Goal: Navigation & Orientation: Find specific page/section

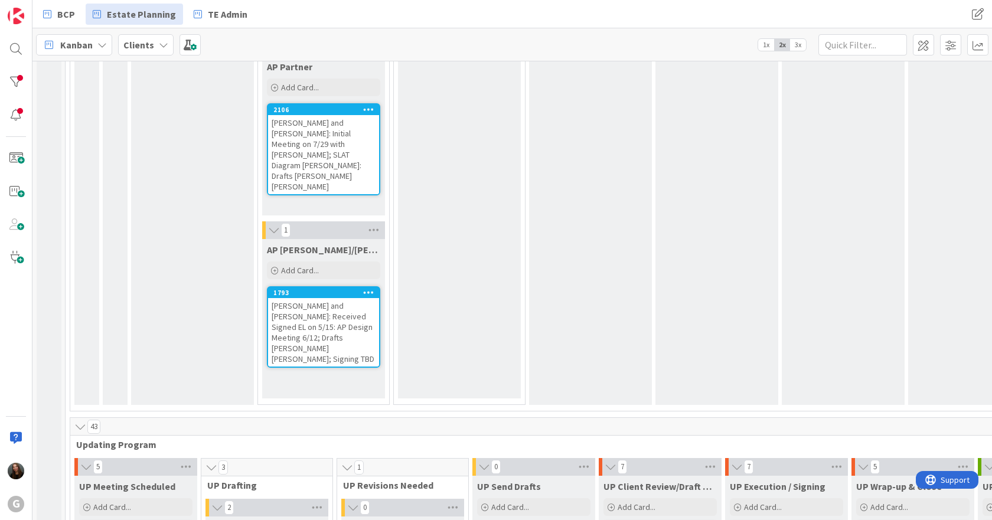
scroll to position [2067, 0]
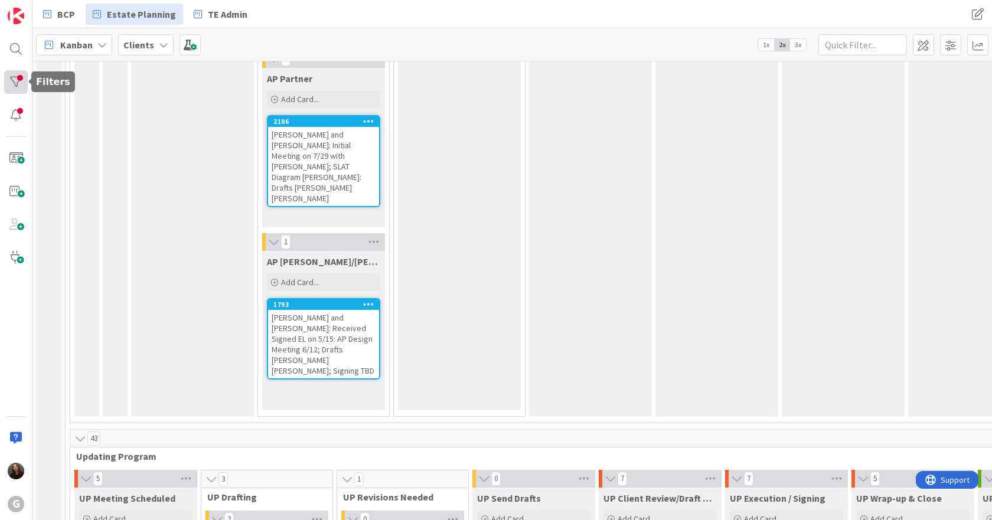
click at [22, 73] on div at bounding box center [16, 82] width 24 height 24
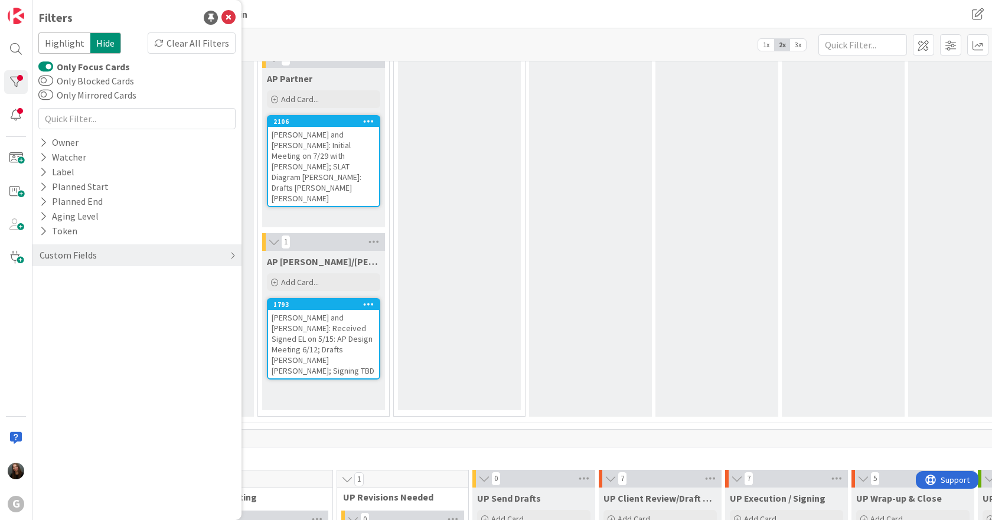
click at [48, 66] on button "Only Focus Cards" at bounding box center [45, 67] width 15 height 12
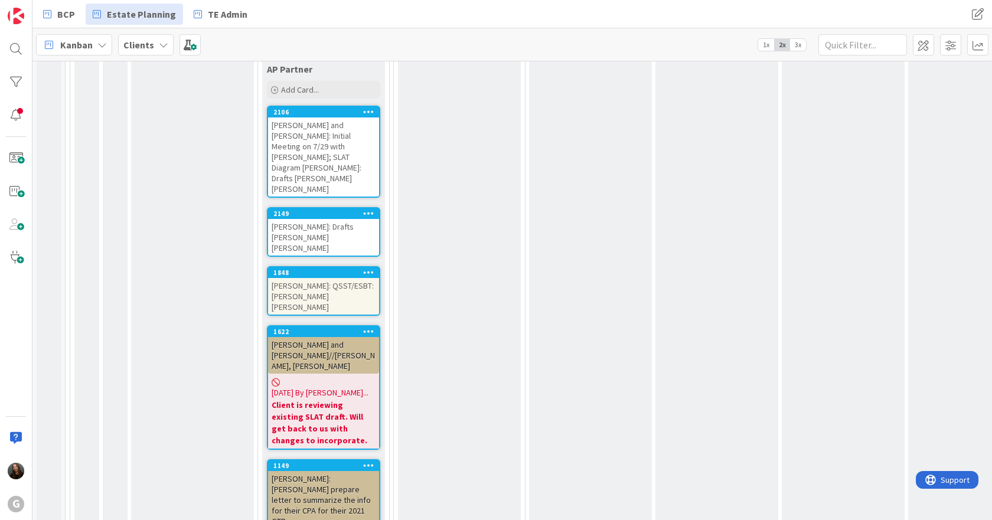
scroll to position [6861, 0]
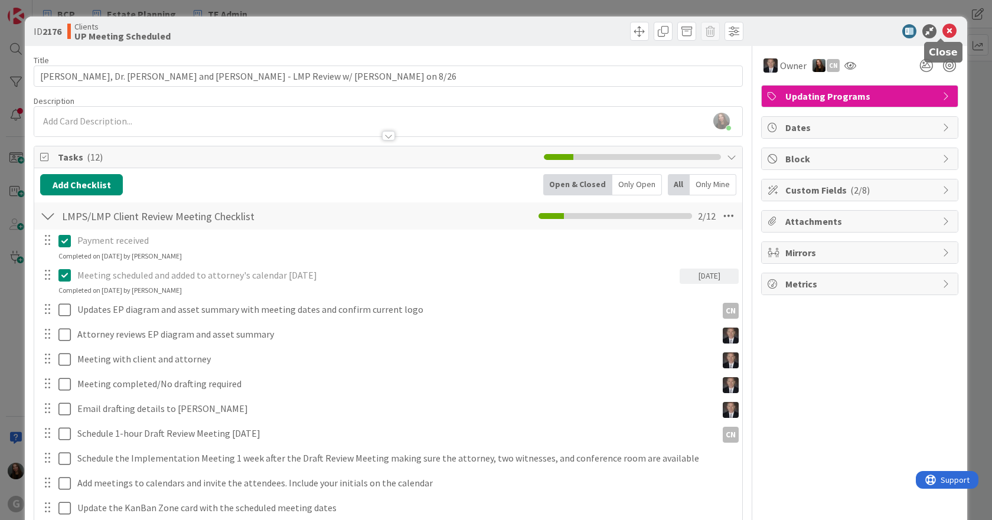
click at [944, 31] on icon at bounding box center [950, 31] width 14 height 14
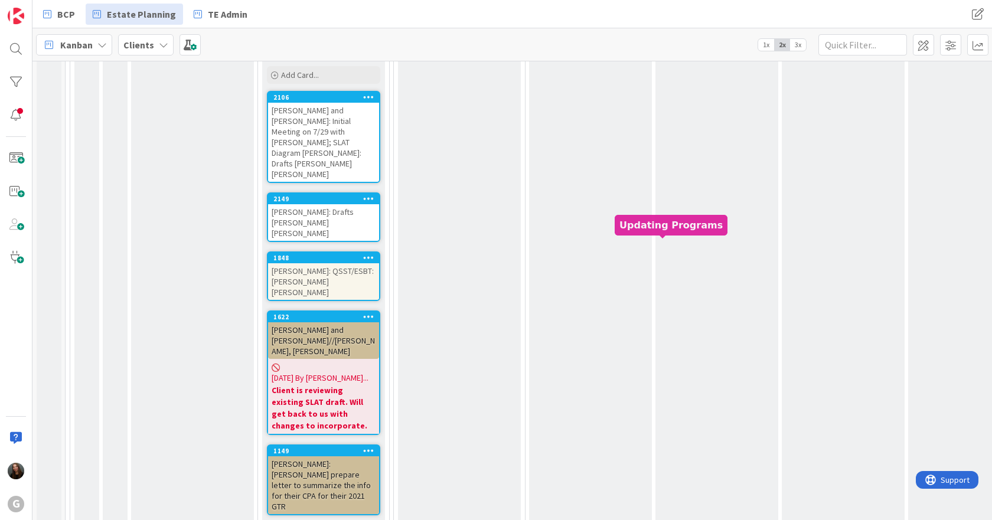
scroll to position [6920, 0]
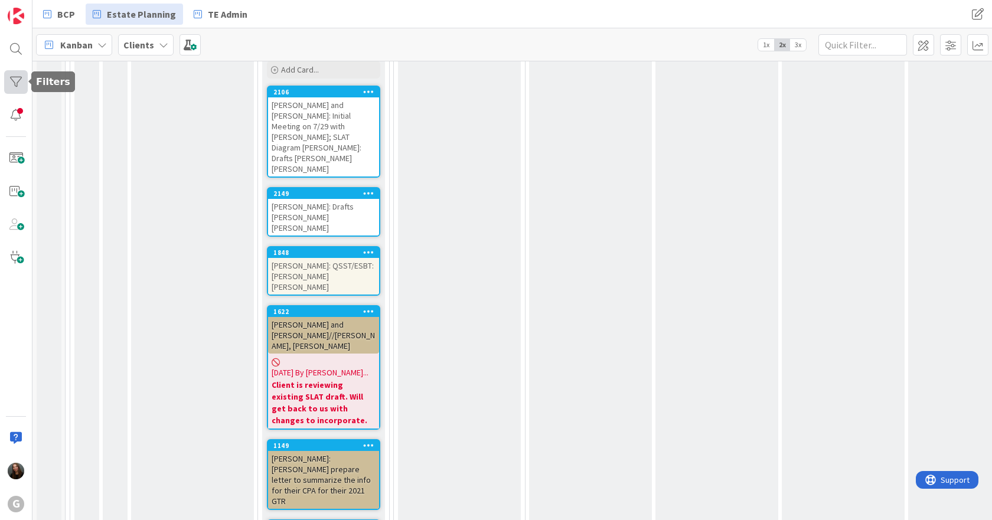
click at [21, 85] on div at bounding box center [16, 82] width 24 height 24
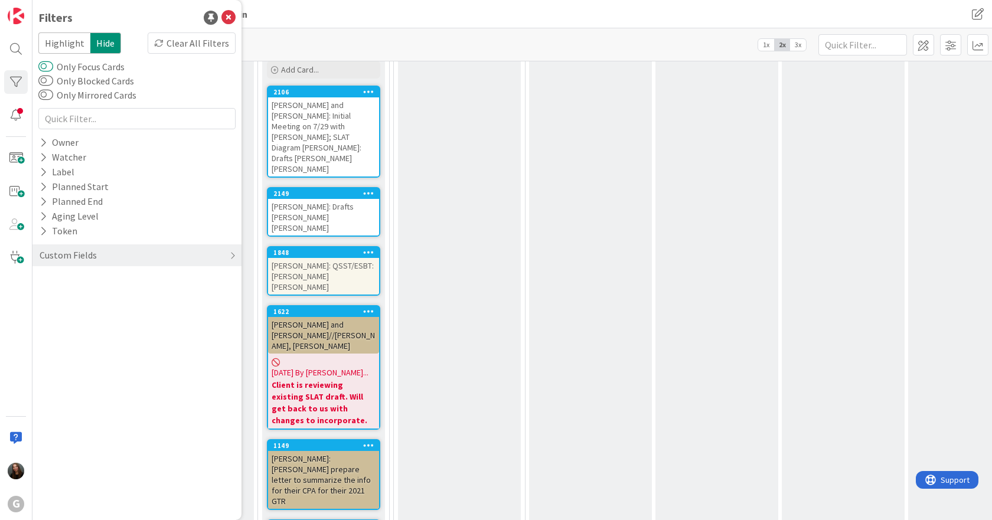
click at [46, 68] on button "Only Focus Cards" at bounding box center [45, 67] width 15 height 12
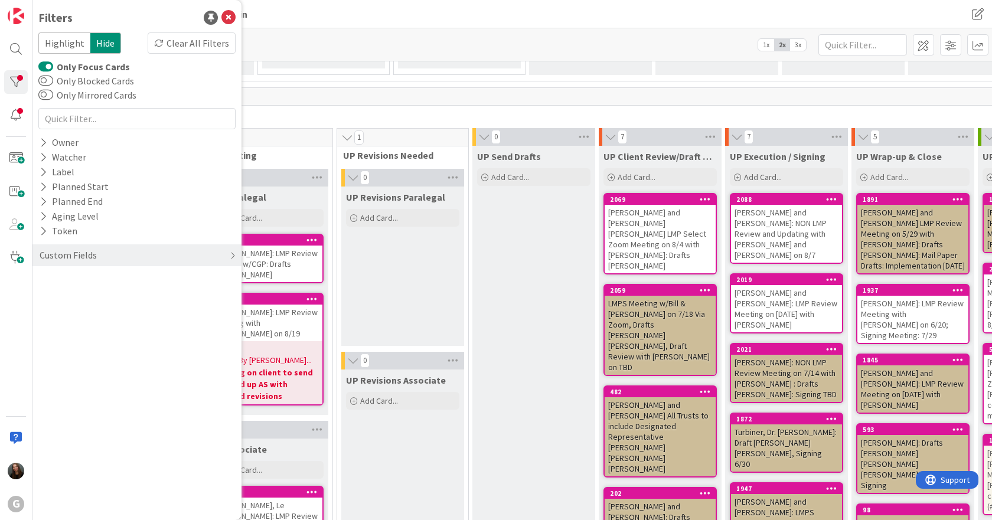
click at [454, 19] on div "BCP Estate Planning TE Admin" at bounding box center [320, 14] width 569 height 21
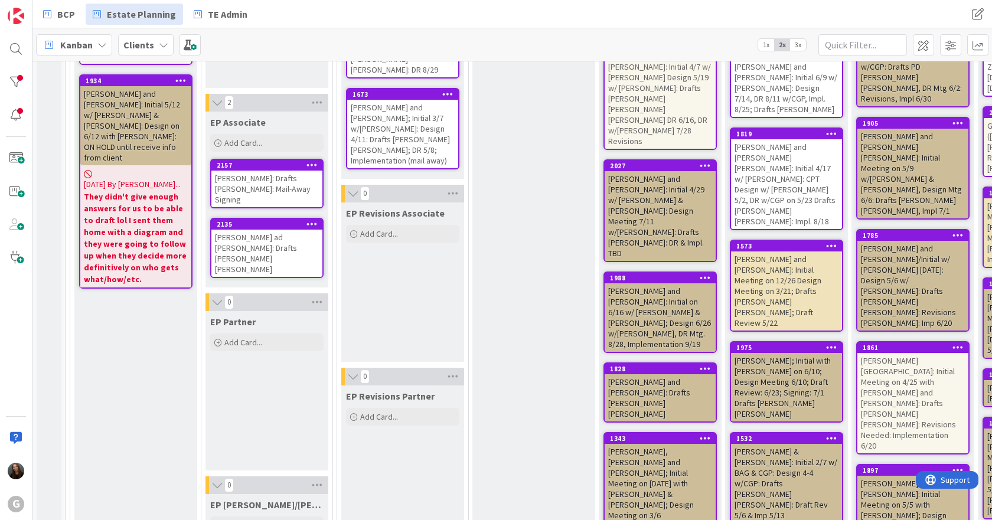
scroll to position [0, 0]
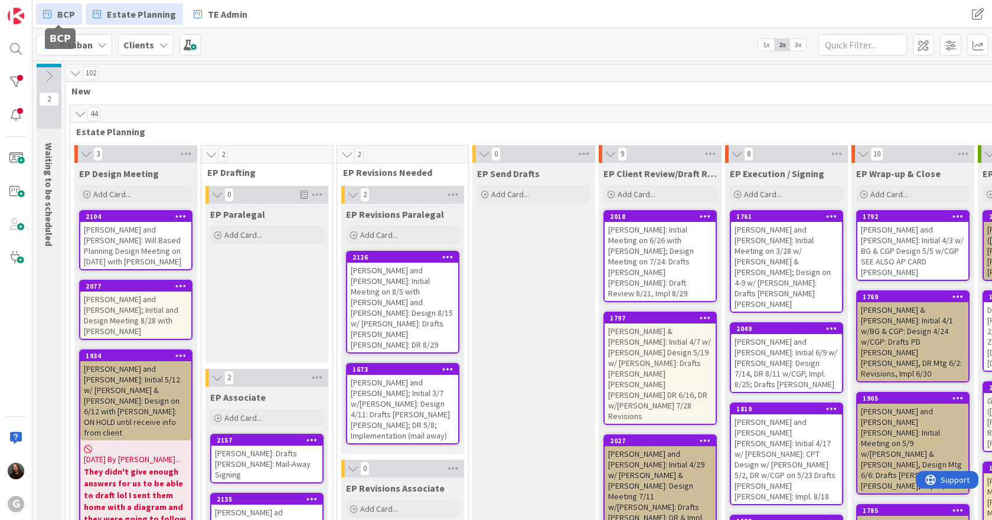
click at [48, 10] on icon at bounding box center [47, 13] width 8 height 15
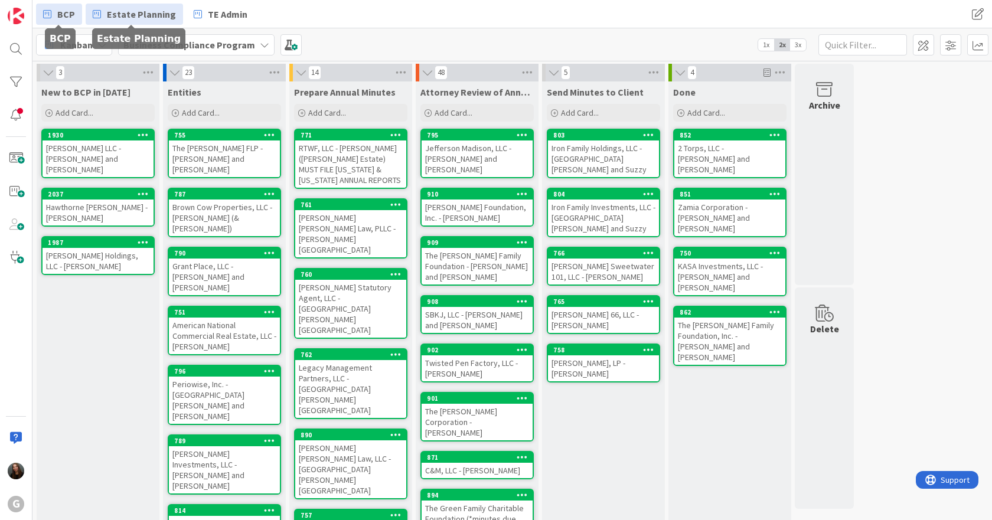
click at [133, 24] on link "Estate Planning" at bounding box center [134, 14] width 97 height 21
